Goal: Information Seeking & Learning: Find specific fact

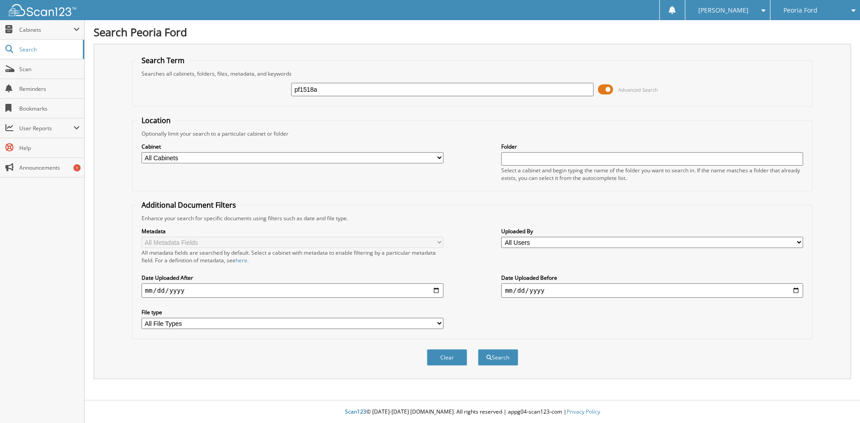
type input "pf1518a"
click at [478, 349] on button "Search" at bounding box center [498, 357] width 40 height 17
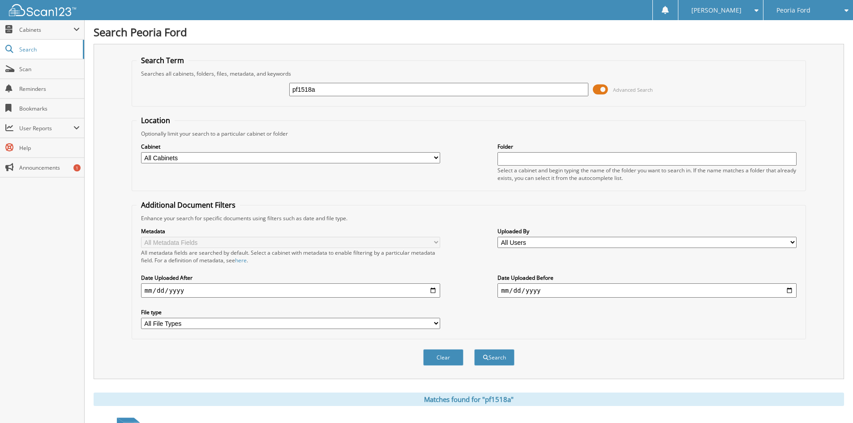
drag, startPoint x: 323, startPoint y: 91, endPoint x: 93, endPoint y: 90, distance: 229.7
click at [109, 91] on div "Search Term Searches all cabinets, folders, files, metadata, and keywords pf151…" at bounding box center [469, 211] width 751 height 335
click at [40, 69] on span "Scan" at bounding box center [49, 69] width 60 height 8
